Goal: Task Accomplishment & Management: Use online tool/utility

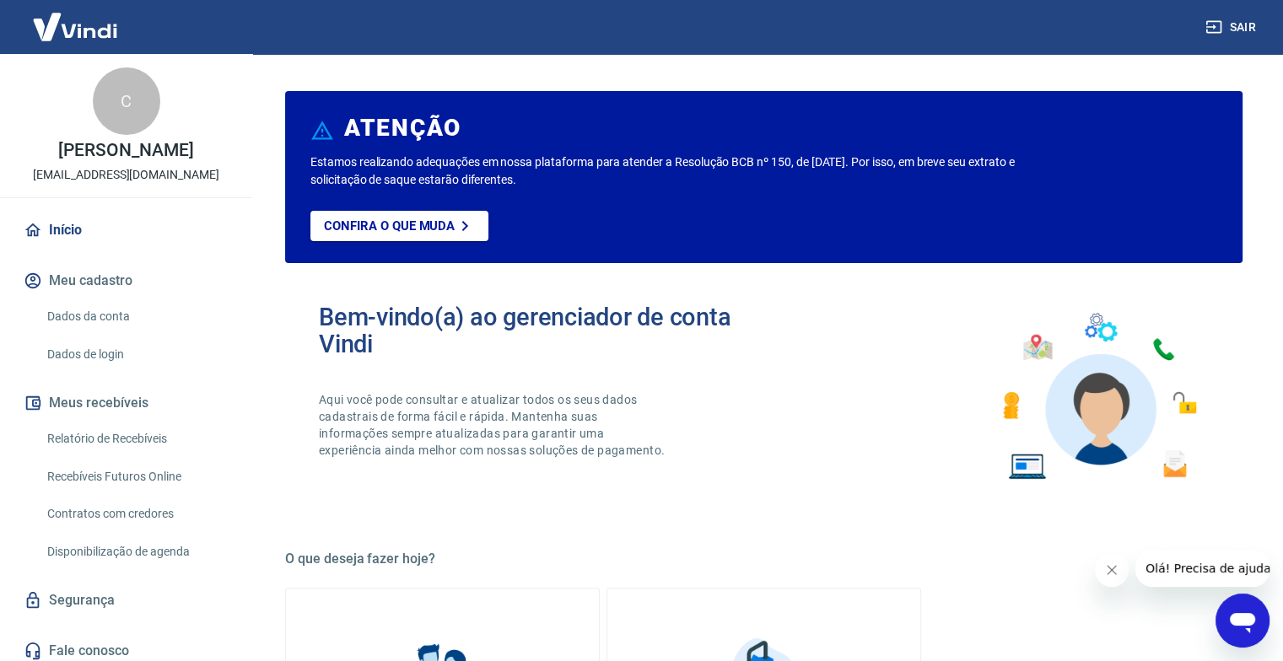
click at [116, 494] on link "Recebíveis Futuros Online" at bounding box center [135, 477] width 191 height 35
